Goal: Complete application form

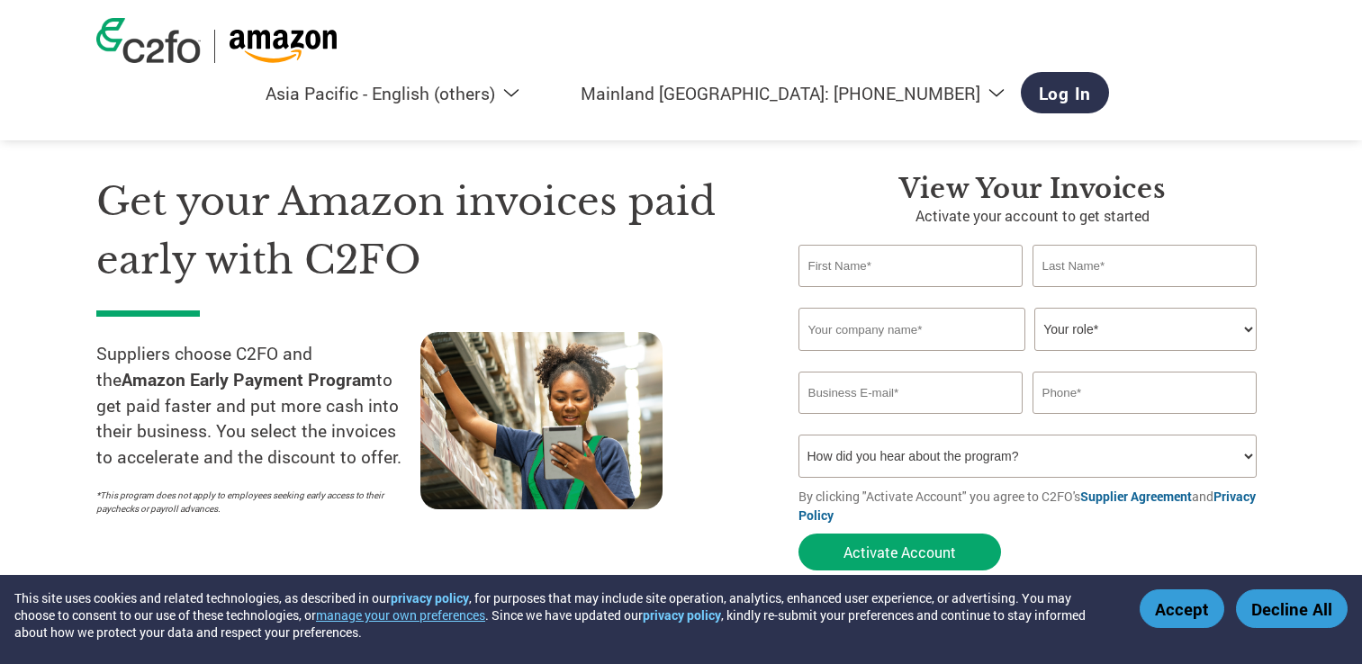
select select "en-AP"
select select "cn"
click at [842, 245] on input "text" at bounding box center [910, 266] width 225 height 42
click at [1289, 228] on section "Get your Amazon invoices paid early with C2FO Suppliers choose C2FO and the Ama…" at bounding box center [681, 354] width 1362 height 565
click at [874, 245] on input "text" at bounding box center [910, 266] width 225 height 42
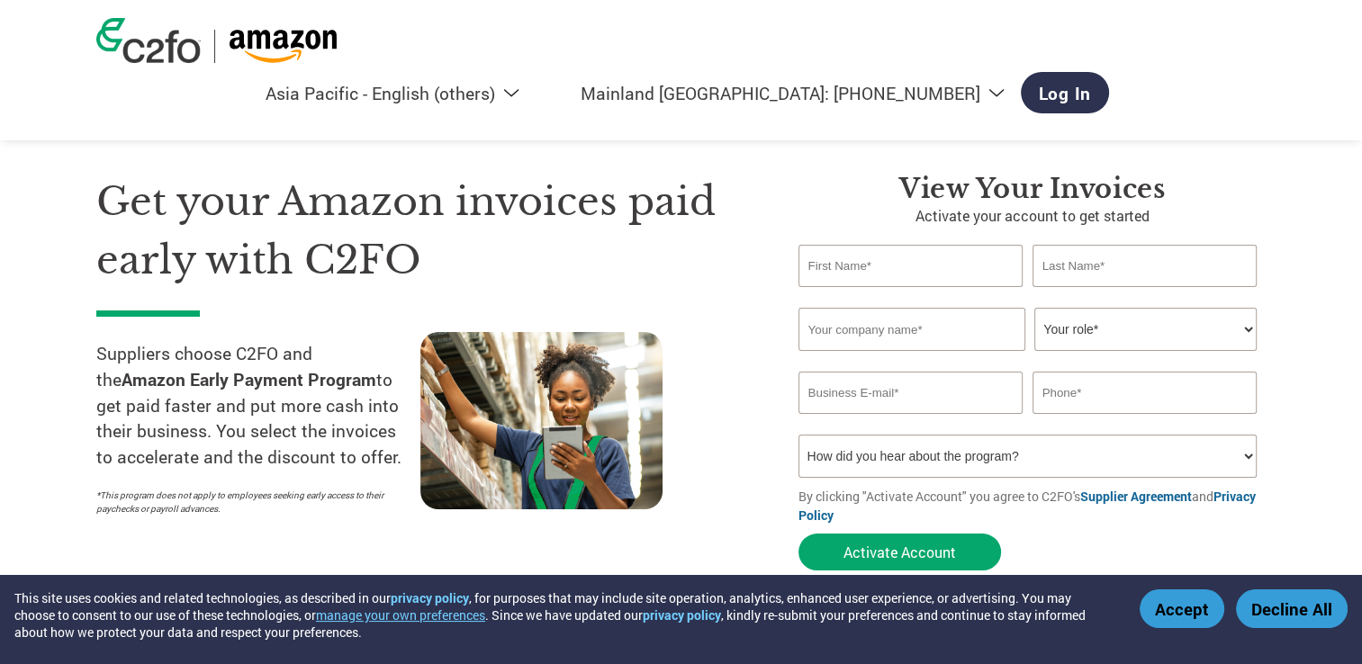
type input "S"
type input "SOHYUN"
type input "LEE"
drag, startPoint x: 841, startPoint y: 470, endPoint x: 1004, endPoint y: 463, distance: 163.1
click at [1004, 463] on form "SOHYUN LEE Invalid first name or first name is too long Invalid last name or la…" at bounding box center [1032, 412] width 468 height 335
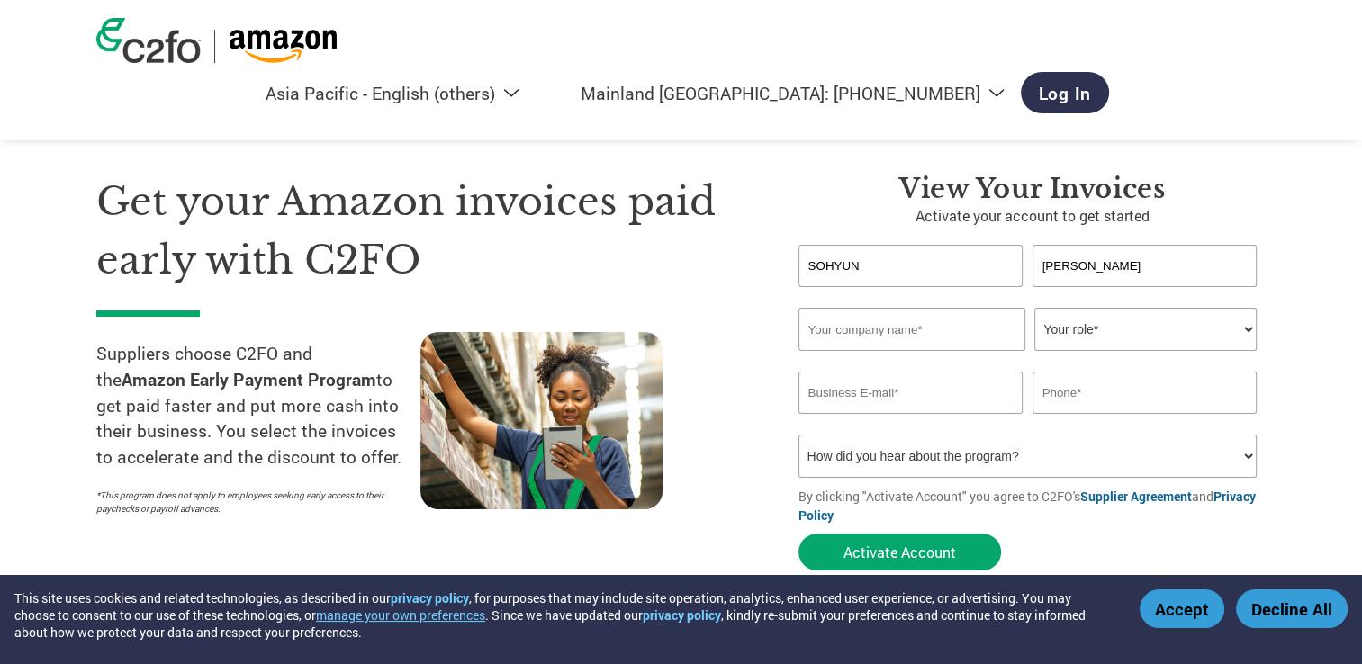
click at [841, 308] on input "text" at bounding box center [911, 329] width 227 height 43
type input "J-LANDKOREA CO., LTD."
type input "82269257140"
click at [850, 372] on input "email" at bounding box center [910, 393] width 225 height 42
type input "SHERRY@J-LANDKOREA.COM"
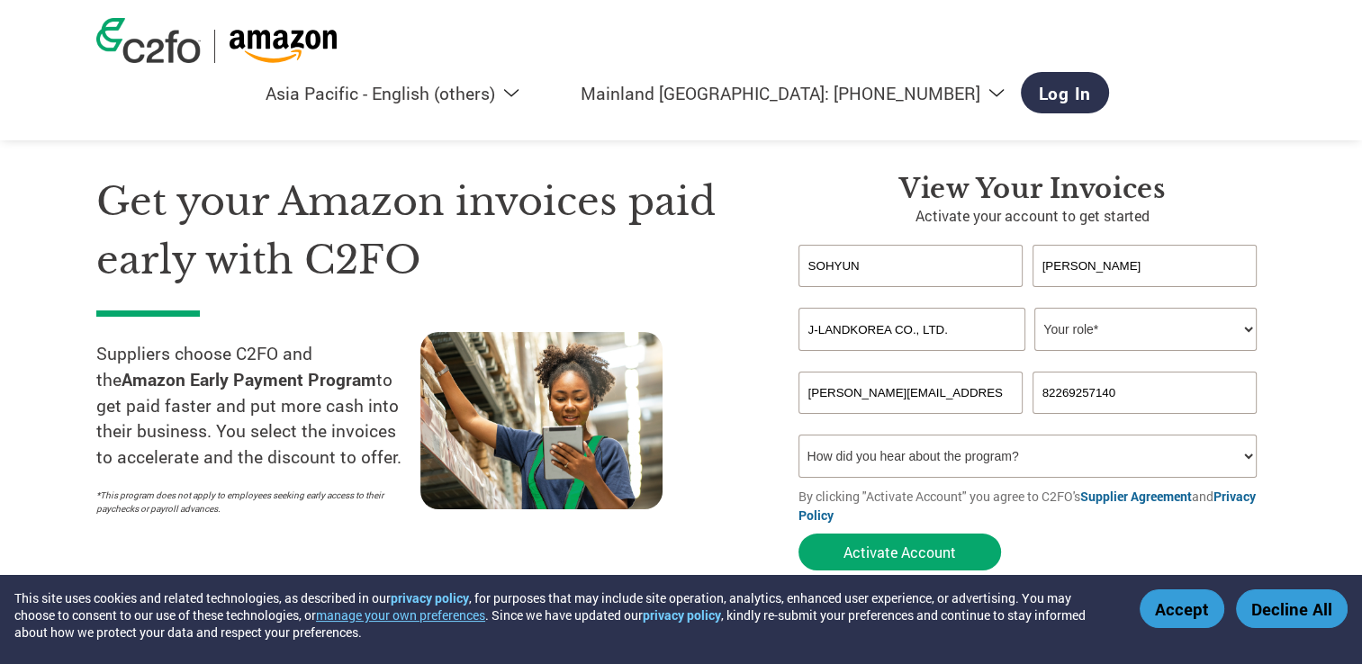
click at [1300, 337] on section "Get your Amazon invoices paid early with C2FO Suppliers choose C2FO and the Ama…" at bounding box center [681, 354] width 1362 height 565
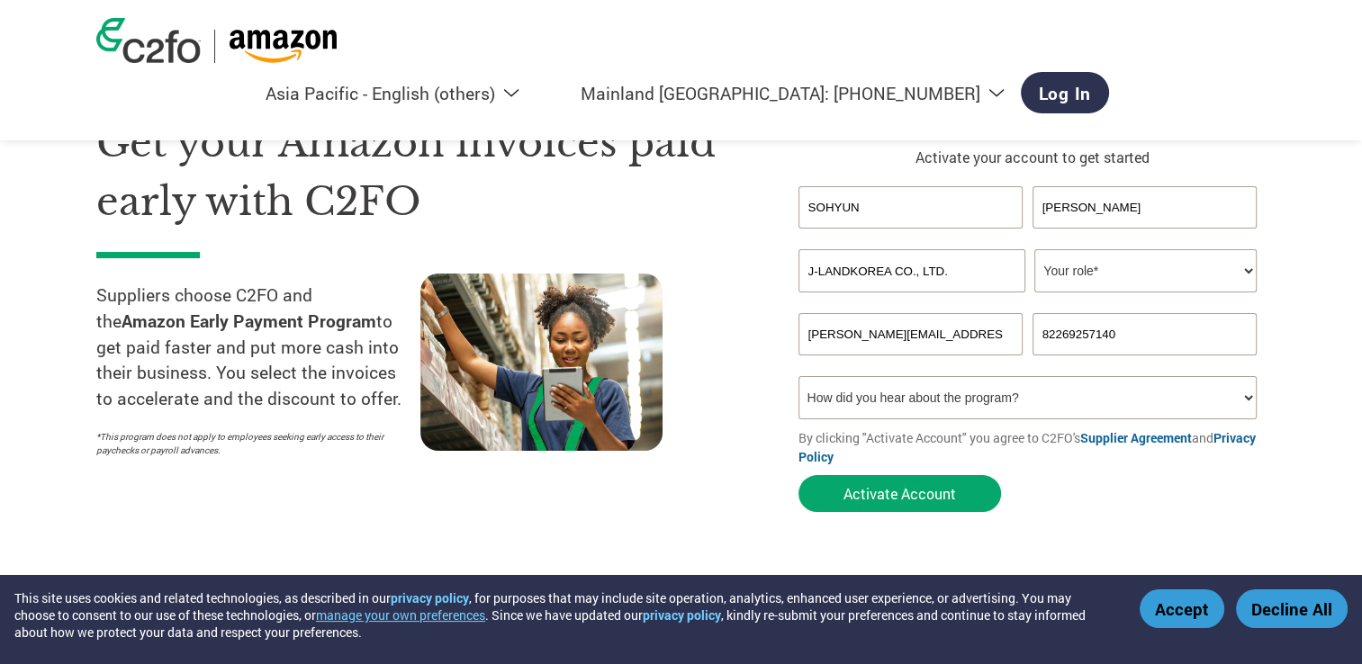
scroll to position [90, 0]
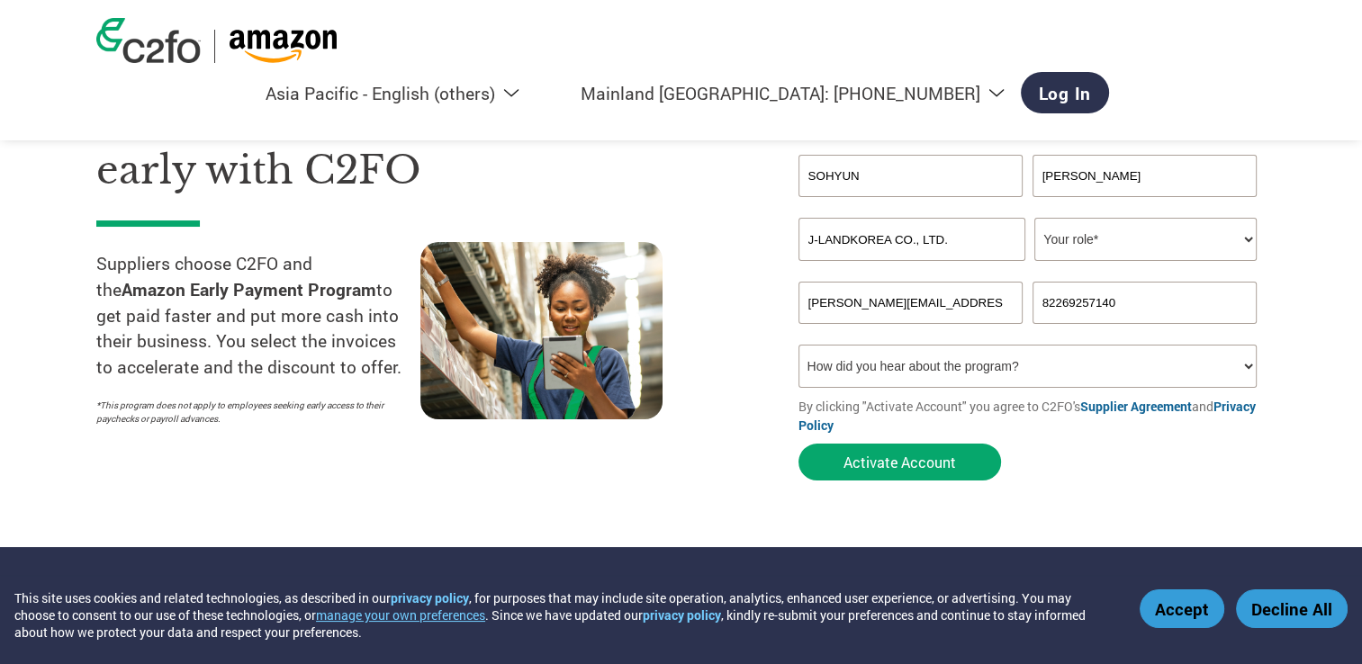
click at [1210, 324] on div "Inavlid Email Address Inavlid Phone Number" at bounding box center [1032, 334] width 468 height 21
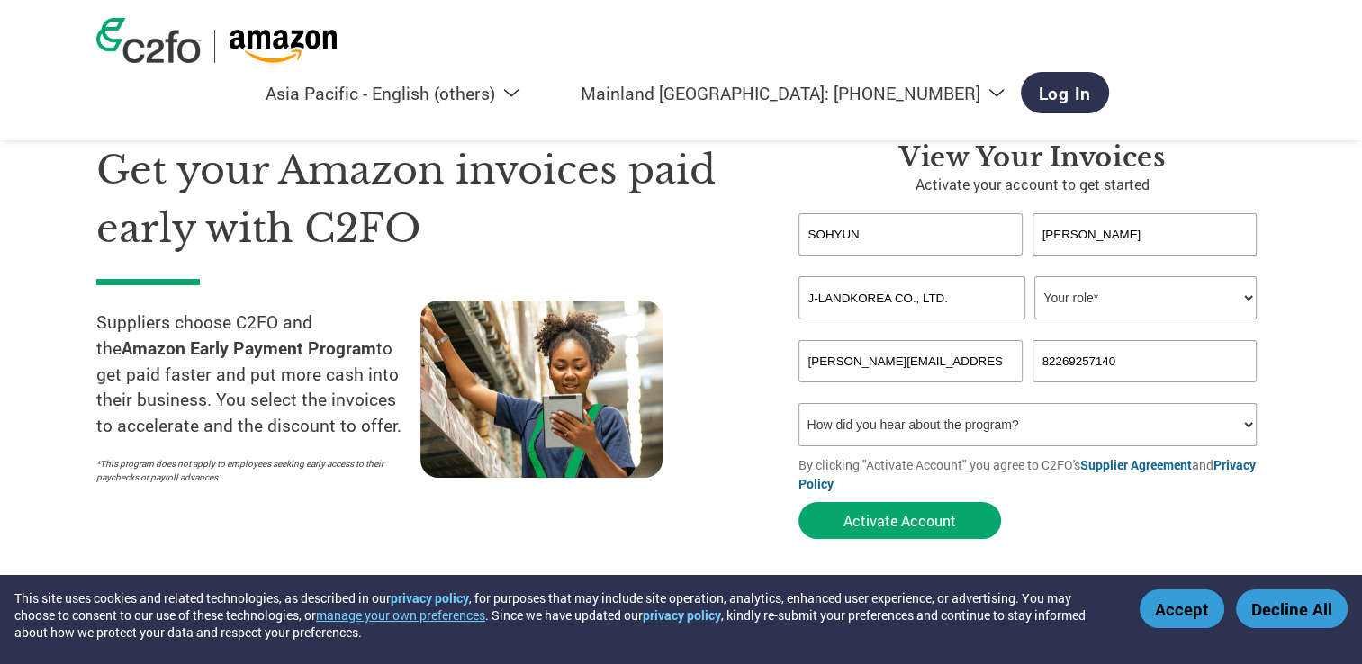
scroll to position [0, 0]
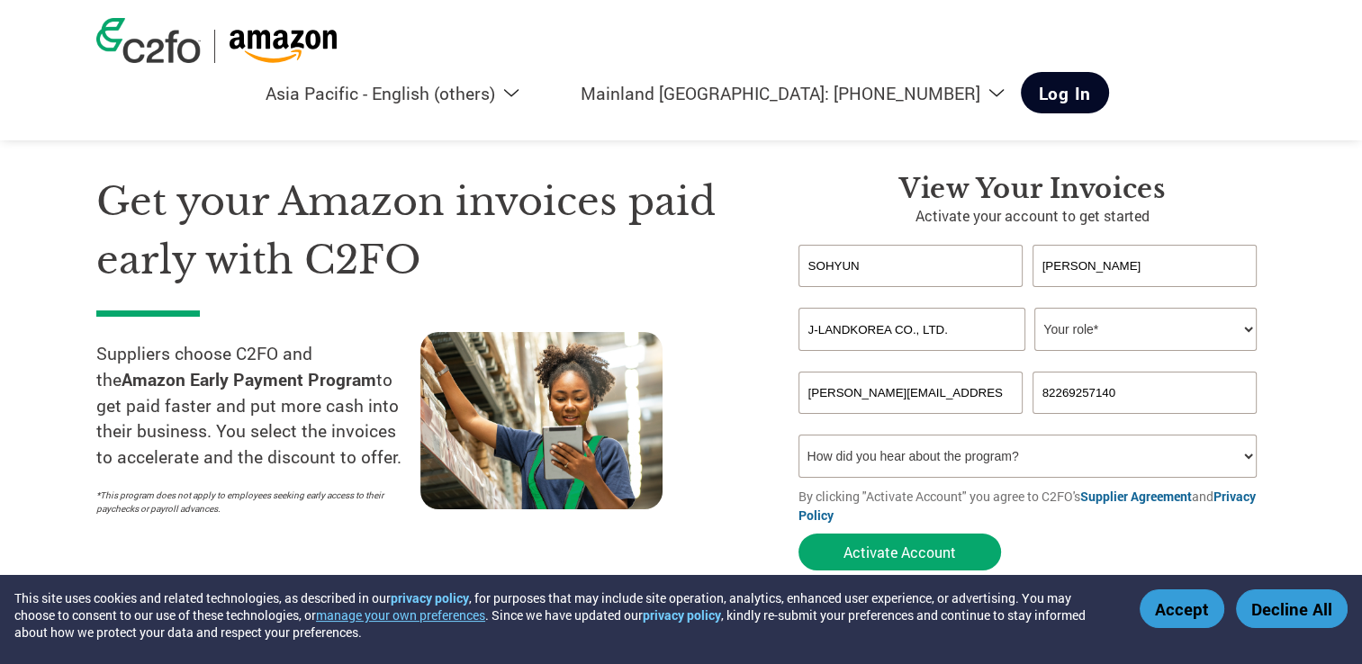
click at [1110, 72] on link "Log In" at bounding box center [1065, 92] width 89 height 41
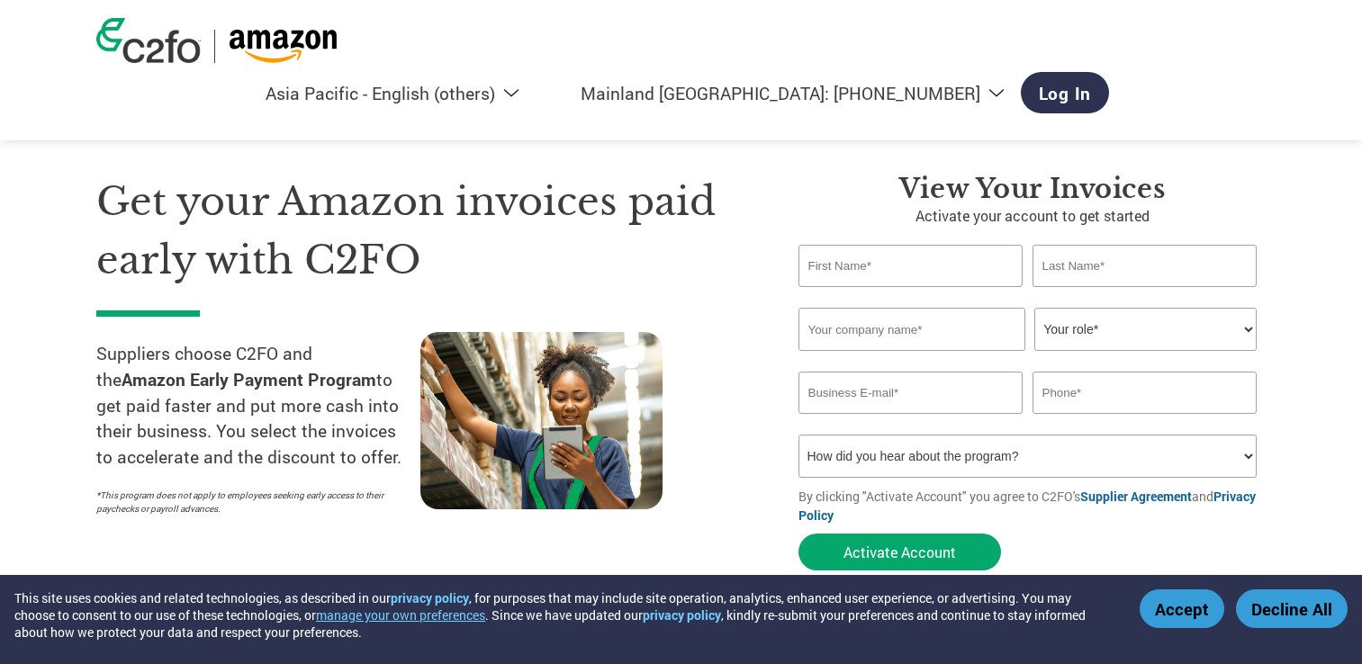
select select "en-AP"
select select "cn"
select select "en-AP"
select select "cn"
select select "en-AP"
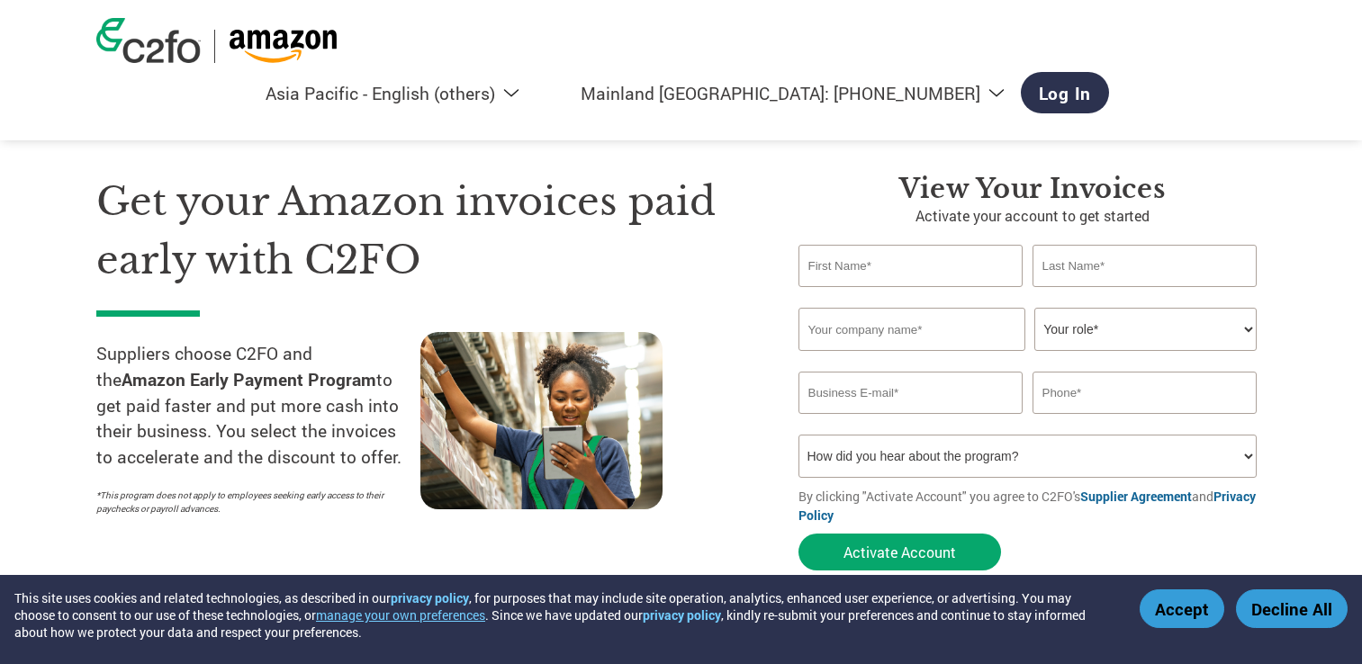
select select "cn"
click at [1110, 72] on link "Log In" at bounding box center [1065, 92] width 89 height 41
